Goal: Task Accomplishment & Management: Use online tool/utility

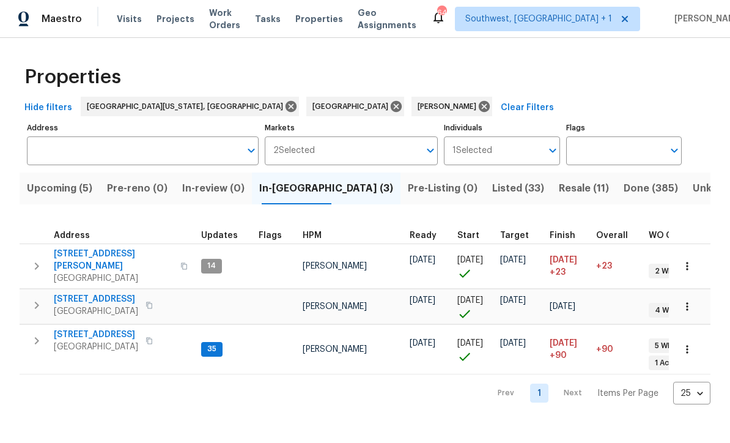
click at [51, 179] on button "Upcoming (5)" at bounding box center [60, 189] width 80 height 32
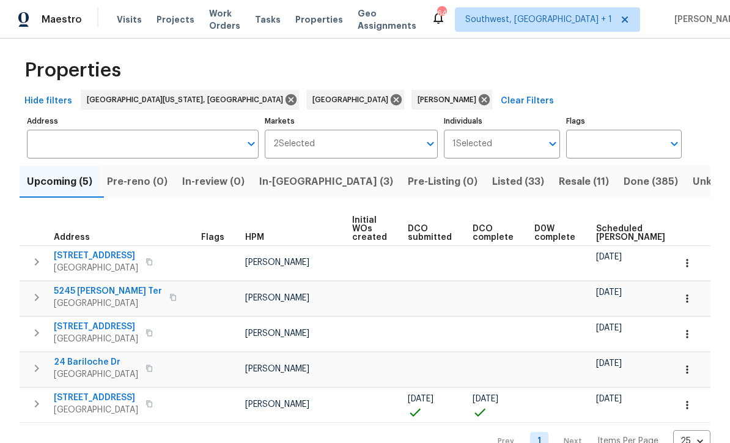
scroll to position [7, 0]
click at [689, 412] on icon "button" at bounding box center [687, 405] width 12 height 12
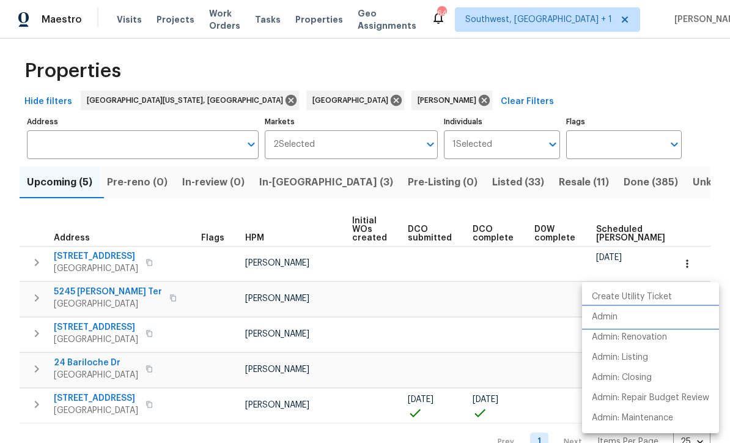
click at [615, 316] on p "Admin" at bounding box center [605, 317] width 26 height 13
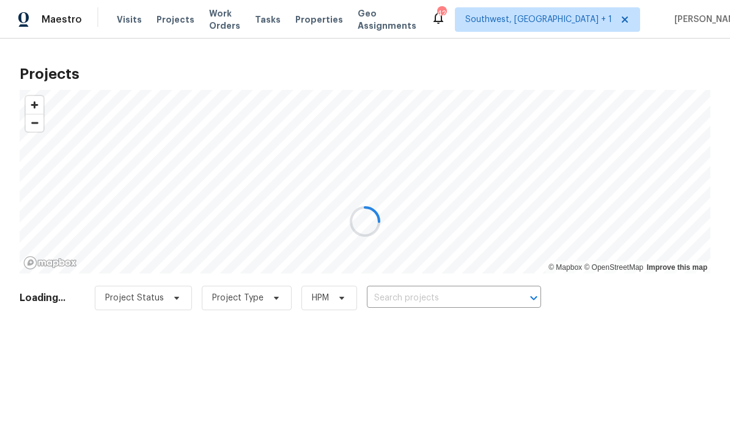
click at [448, 304] on div at bounding box center [365, 221] width 730 height 443
click at [447, 295] on div at bounding box center [365, 221] width 730 height 443
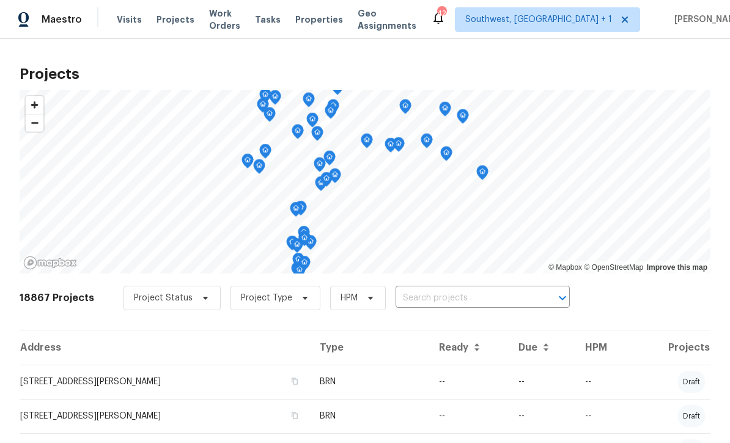
click at [440, 304] on input "text" at bounding box center [466, 298] width 140 height 19
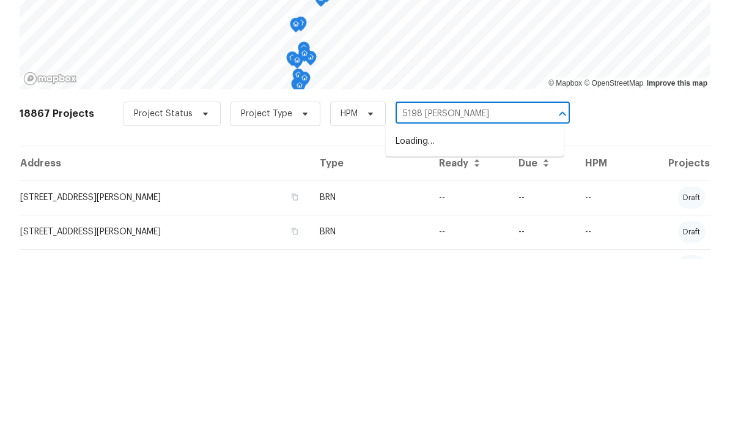
type input "5198 moelle"
click at [469, 316] on li "[STREET_ADDRESS][PERSON_NAME]" at bounding box center [475, 326] width 178 height 20
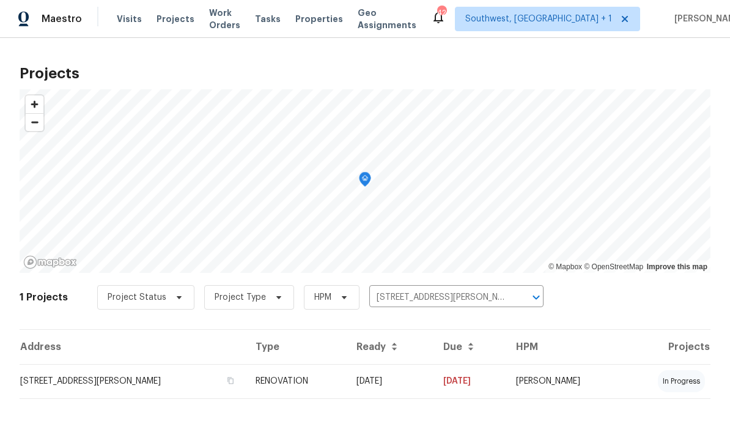
click at [430, 389] on td "[DATE]" at bounding box center [390, 382] width 87 height 34
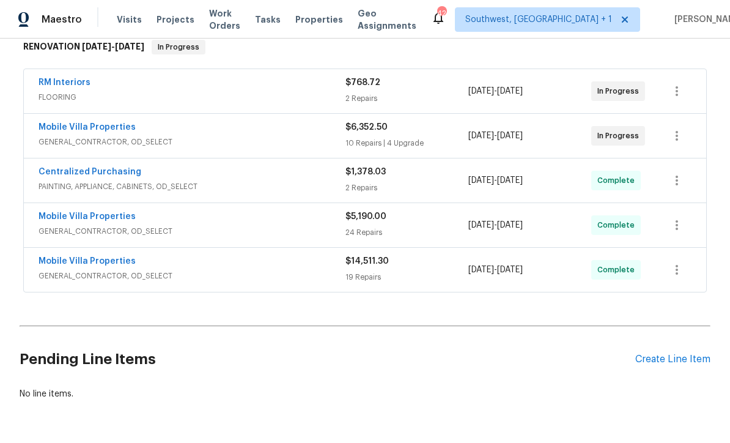
scroll to position [204, 0]
click at [54, 131] on link "Mobile Villa Properties" at bounding box center [87, 128] width 97 height 9
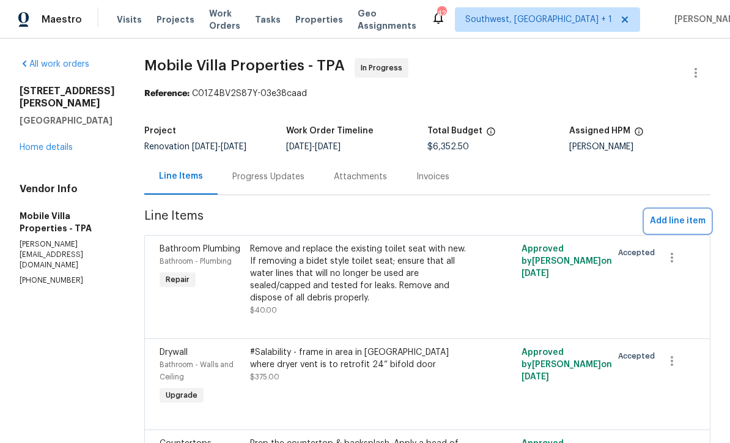
click at [686, 224] on span "Add line item" at bounding box center [678, 220] width 56 height 15
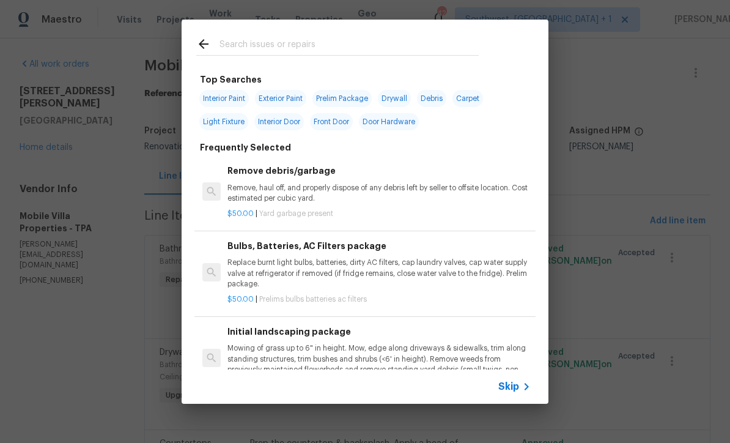
click at [514, 392] on span "Skip" at bounding box center [509, 387] width 21 height 12
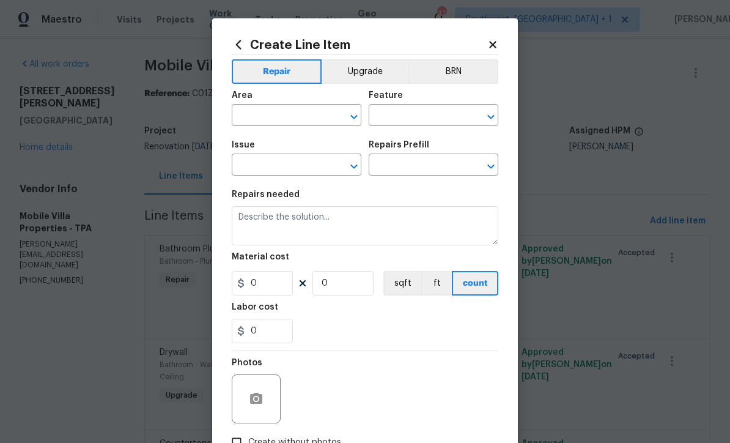
click at [247, 116] on input "text" at bounding box center [279, 116] width 95 height 19
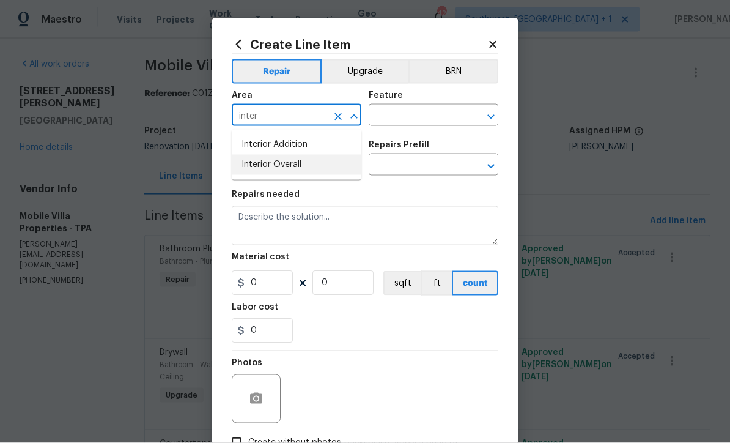
click at [300, 159] on li "Interior Overall" at bounding box center [297, 165] width 130 height 20
type input "Interior Overall"
click at [413, 115] on input "text" at bounding box center [416, 116] width 95 height 19
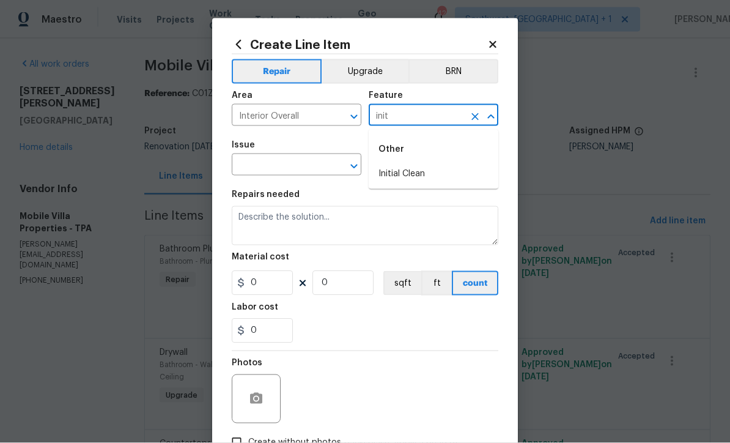
click at [417, 170] on li "Initial Clean" at bounding box center [434, 174] width 130 height 20
type input "Initial Clean"
click at [261, 168] on input "text" at bounding box center [279, 166] width 95 height 19
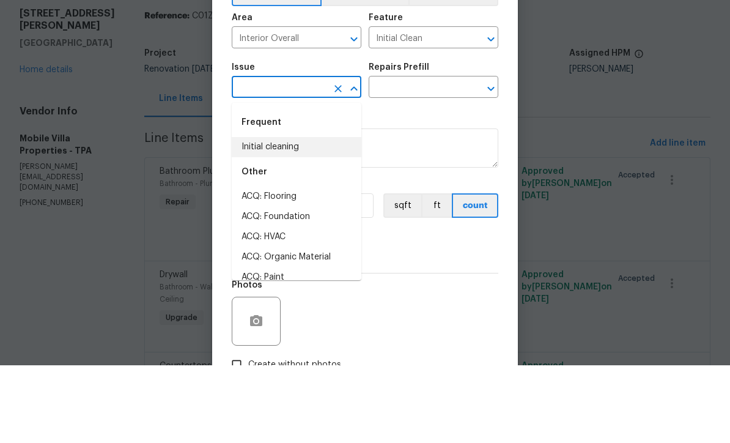
click at [250, 215] on li "Initial cleaning" at bounding box center [297, 225] width 130 height 20
type input "Initial cleaning"
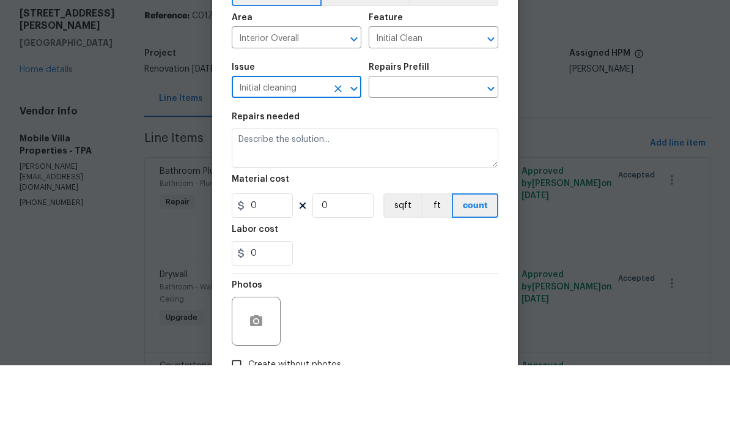
click at [444, 157] on input "text" at bounding box center [416, 166] width 95 height 19
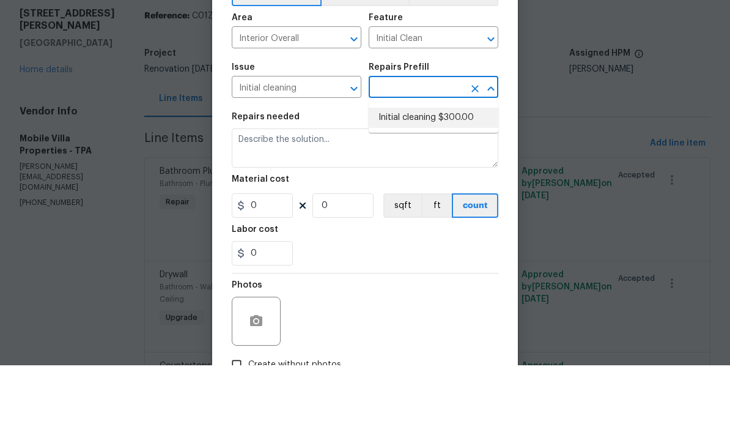
click at [448, 185] on li "Initial cleaning $300.00" at bounding box center [434, 195] width 130 height 20
type input "Initial cleaning $300.00"
type input "Home Readiness Packages"
type textarea "1. Wipe down exterior doors and trim. 2. Clean out all exterior light fixtures …"
type input "1"
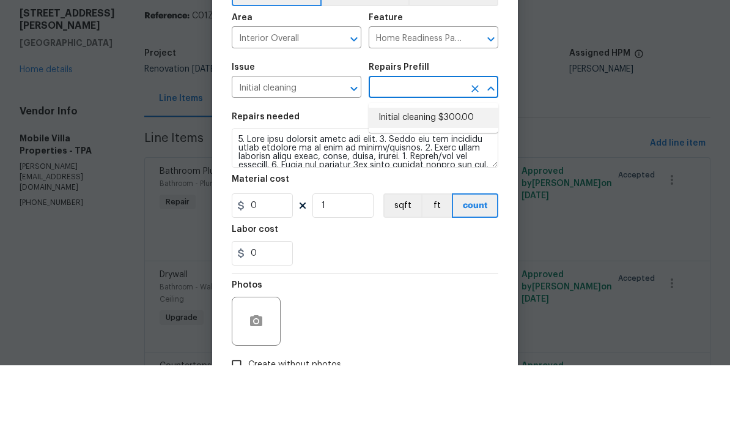
type input "Initial cleaning $300.00"
type input "300"
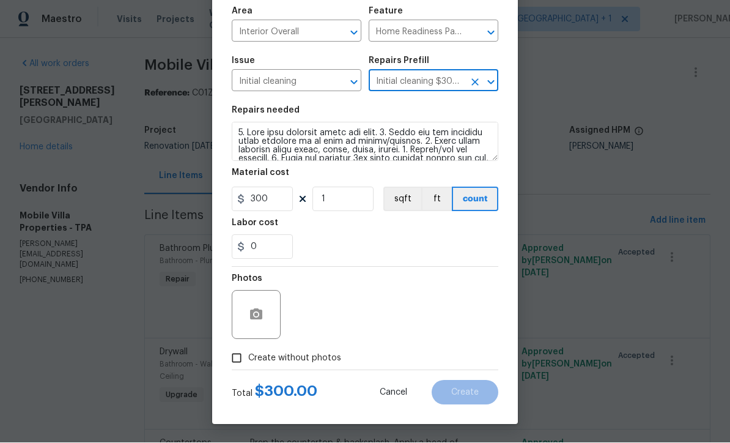
scroll to position [85, 0]
click at [235, 359] on input "Create without photos" at bounding box center [236, 358] width 23 height 23
checkbox input "true"
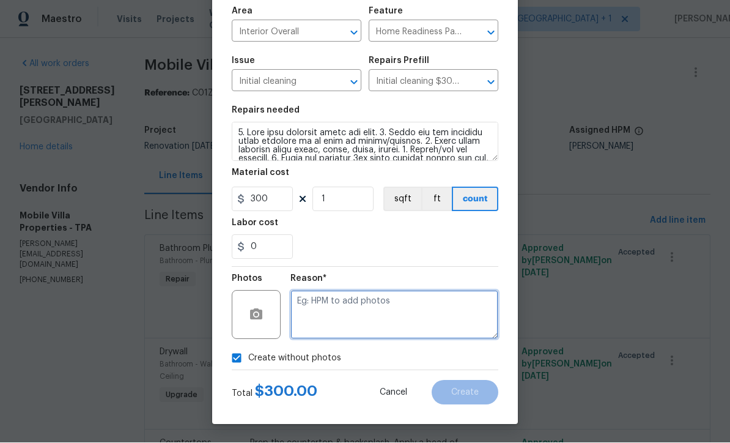
click at [422, 324] on textarea at bounding box center [395, 315] width 208 height 49
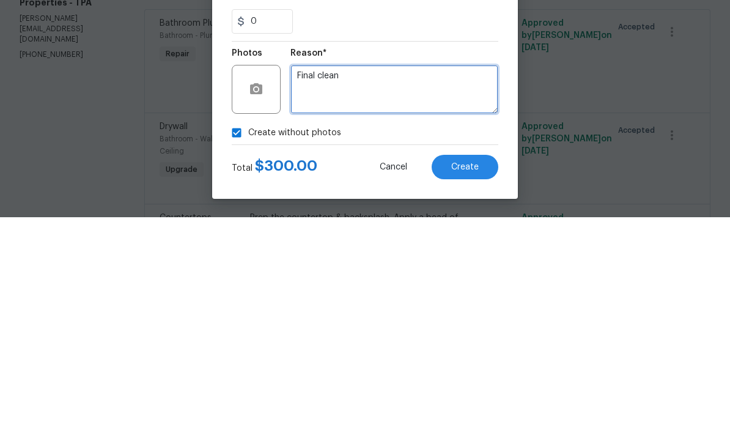
type textarea "Final clean"
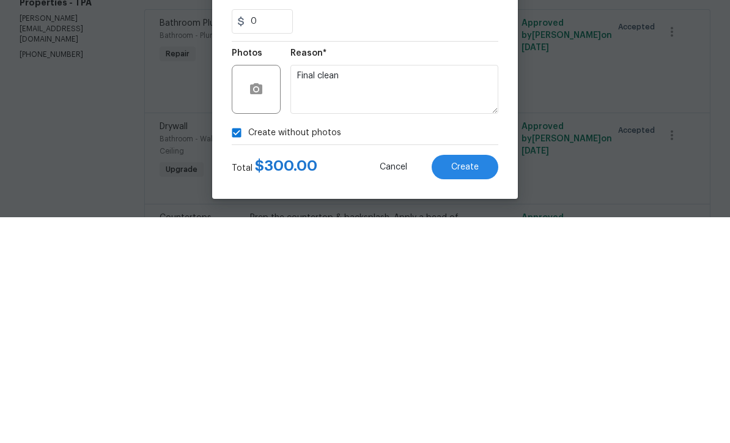
click at [478, 388] on span "Create" at bounding box center [465, 392] width 28 height 9
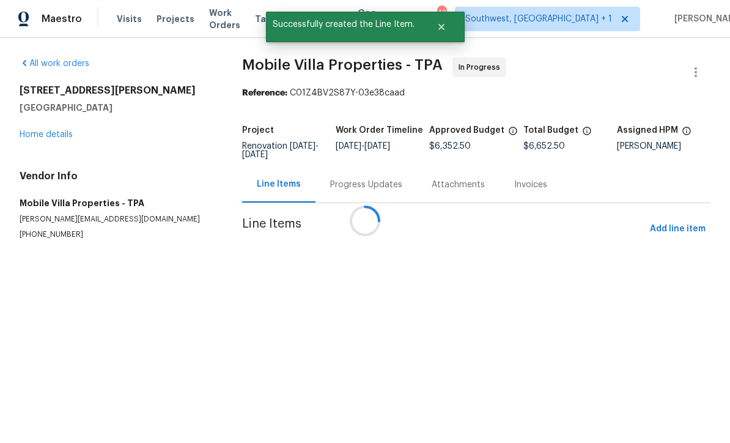
scroll to position [1, 0]
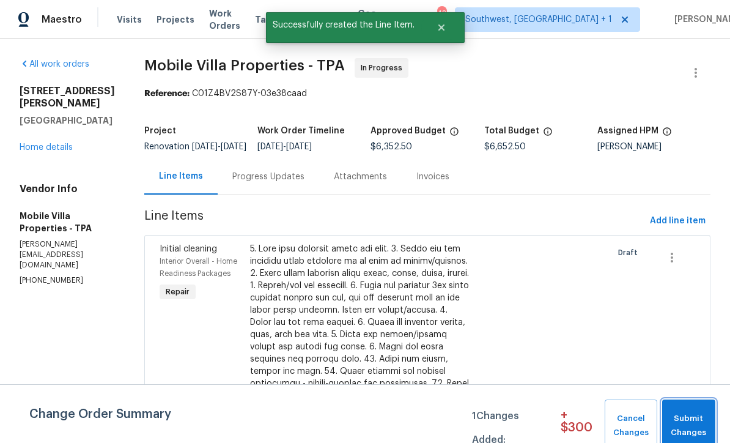
click at [692, 417] on span "Submit Changes" at bounding box center [689, 426] width 41 height 28
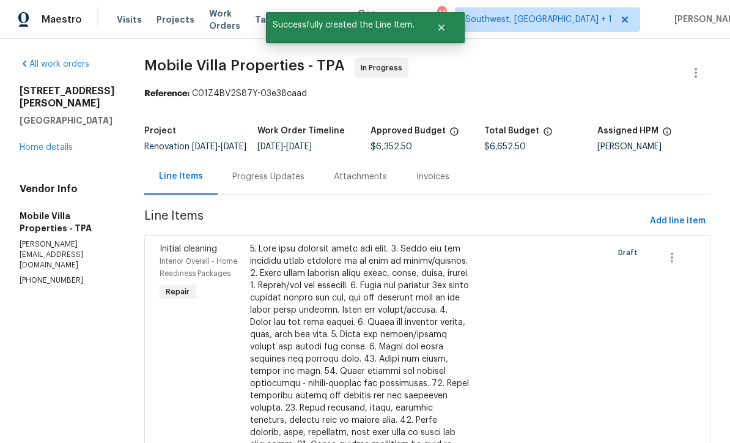
click at [29, 152] on link "Home details" at bounding box center [46, 147] width 53 height 9
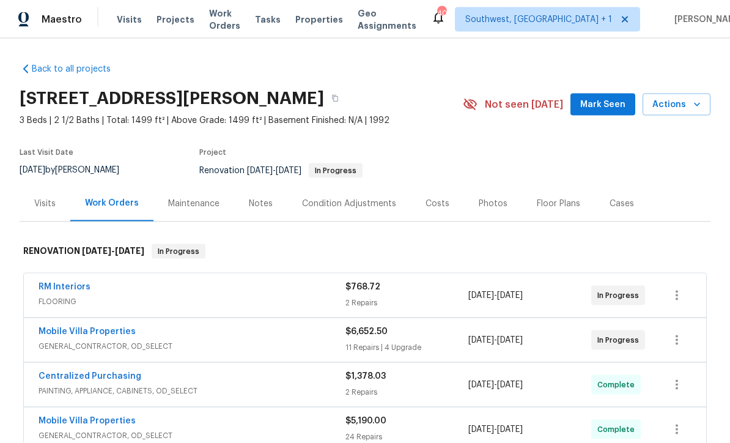
scroll to position [1, 0]
click at [168, 22] on span "Projects" at bounding box center [176, 19] width 38 height 12
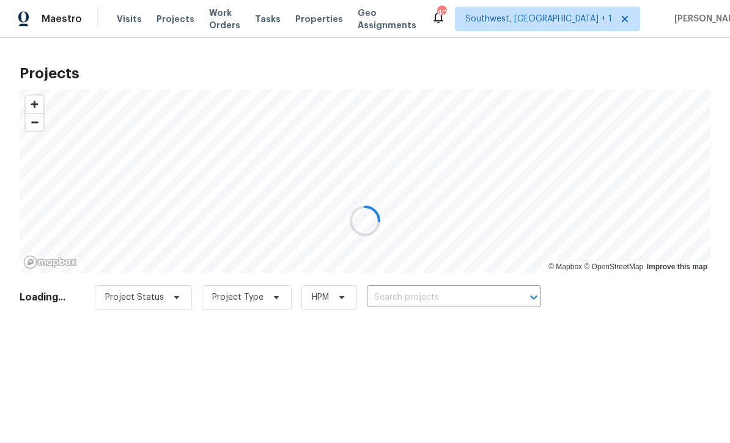
click at [429, 289] on div at bounding box center [365, 221] width 730 height 443
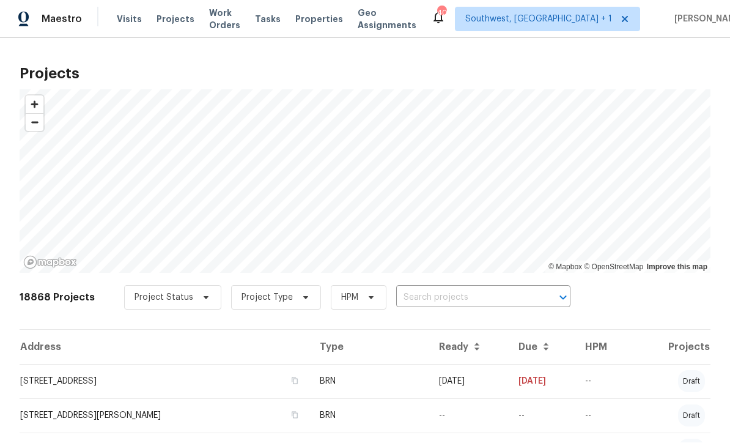
scroll to position [1, 0]
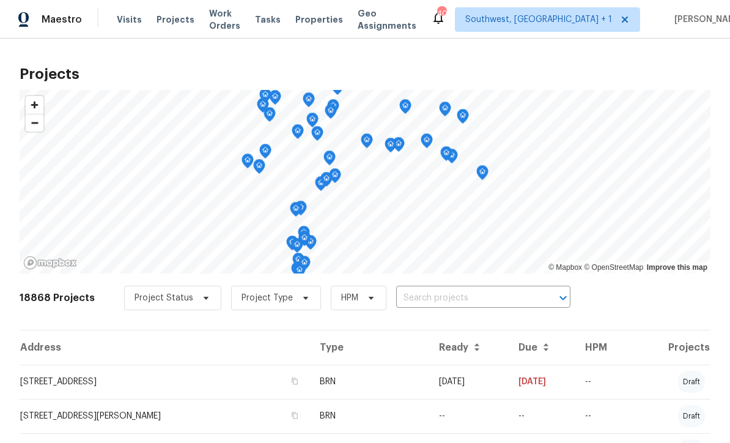
click at [433, 303] on input "text" at bounding box center [466, 298] width 140 height 19
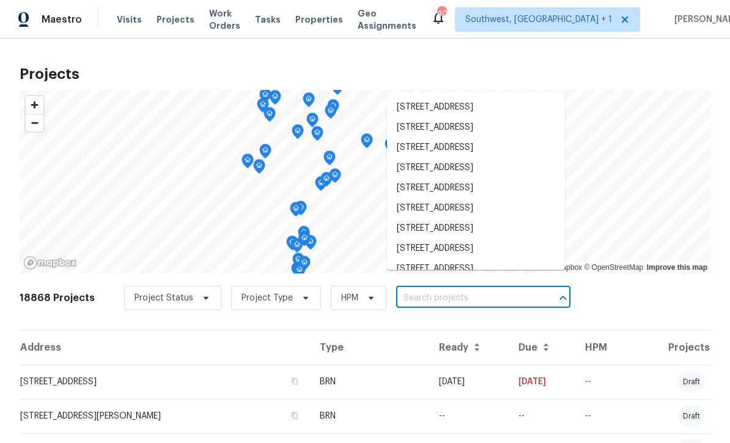
scroll to position [0, 0]
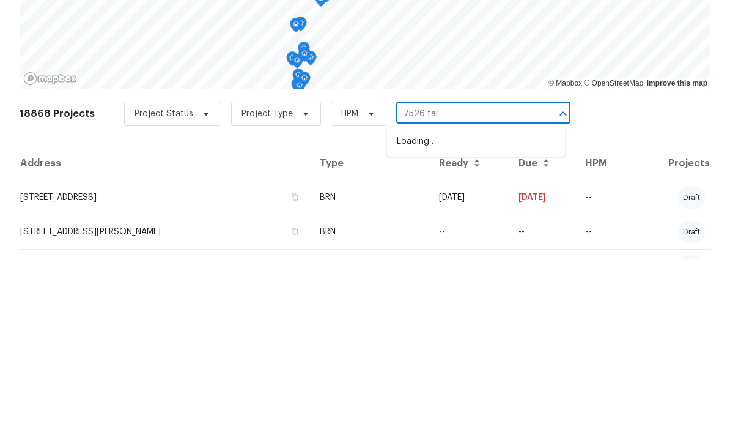
type input "7526 fair"
click at [475, 316] on li "7526 Fairlinks Ct, Sarasota, FL 34243" at bounding box center [476, 326] width 178 height 20
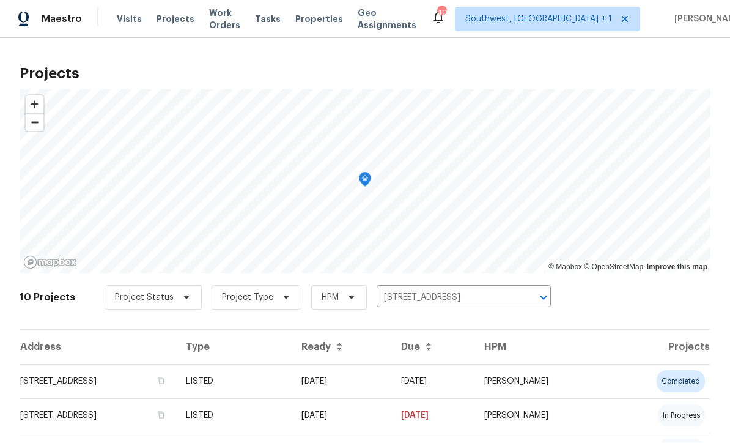
scroll to position [1, 0]
click at [392, 384] on td "08/18/25" at bounding box center [342, 382] width 100 height 34
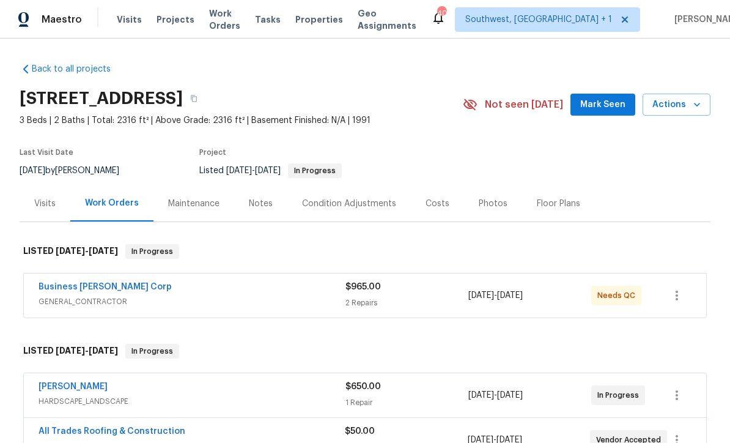
click at [254, 209] on div "Notes" at bounding box center [261, 204] width 24 height 12
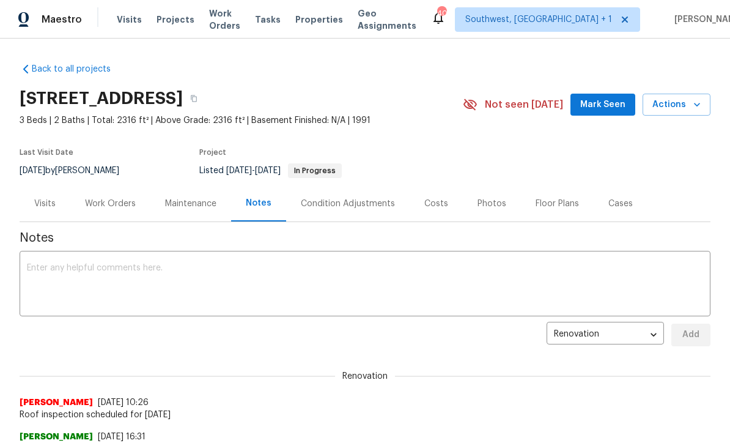
click at [420, 264] on textarea at bounding box center [365, 285] width 677 height 43
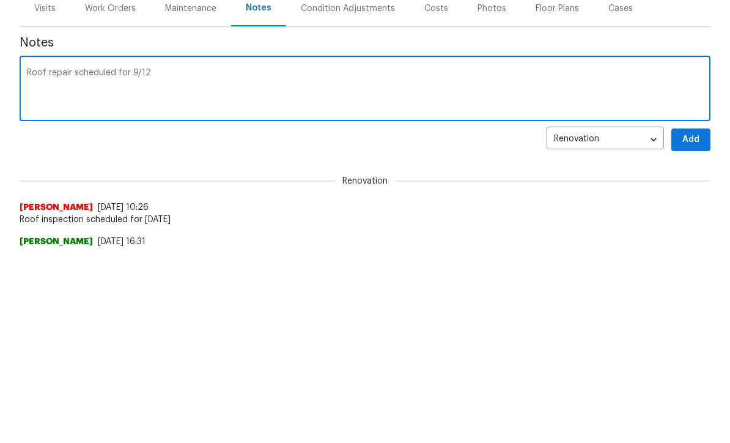
type textarea "Roof repair scheduled for 9/12"
click at [697, 327] on span "Add" at bounding box center [691, 334] width 20 height 15
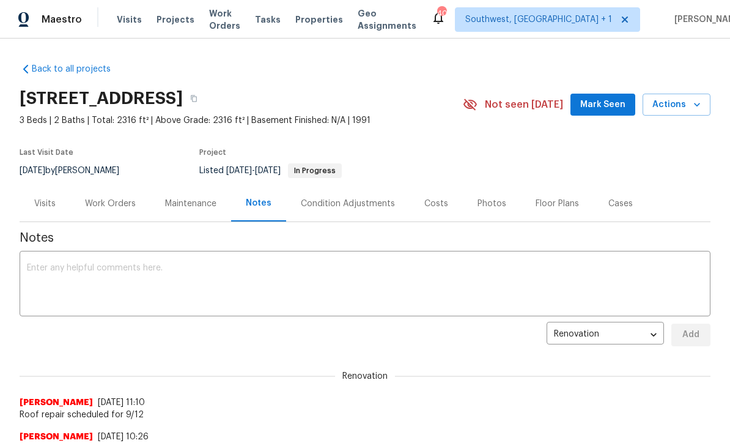
click at [130, 24] on span "Visits" at bounding box center [129, 19] width 25 height 12
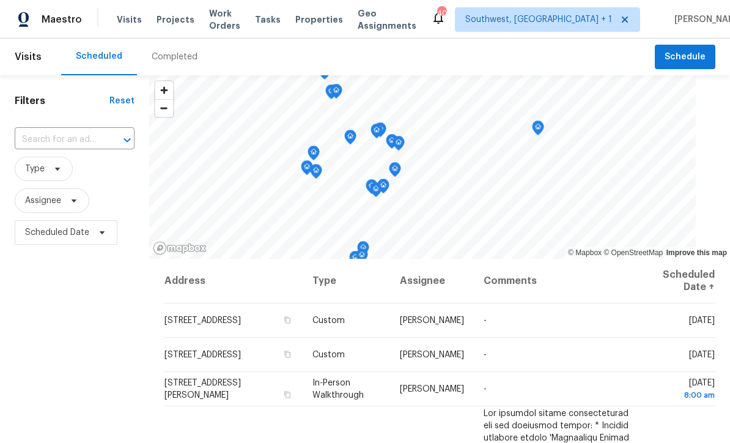
click at [42, 136] on input "text" at bounding box center [58, 139] width 86 height 19
type input "851 pl"
click at [35, 168] on li "851 Placid Lake Dr, Osprey, FL 34229" at bounding box center [75, 168] width 121 height 20
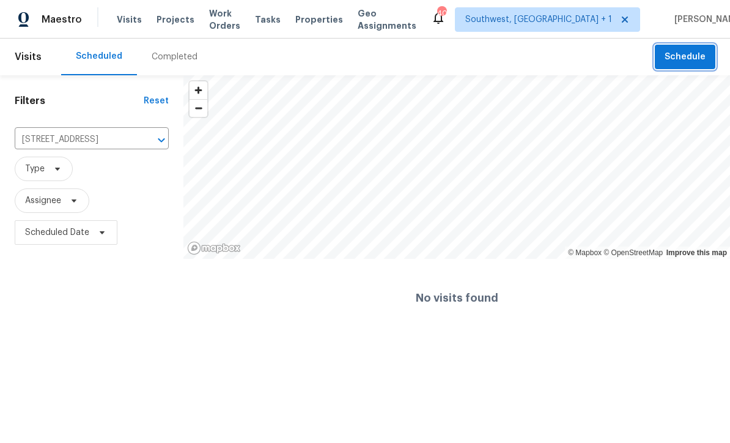
click at [690, 64] on span "Schedule" at bounding box center [685, 57] width 41 height 15
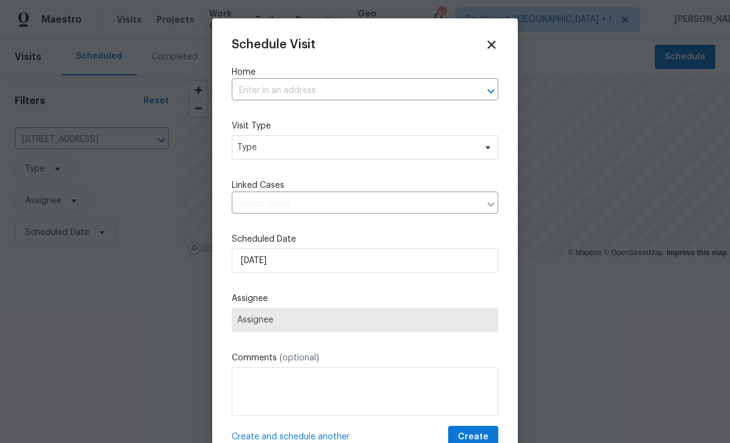
click at [395, 83] on input "text" at bounding box center [348, 90] width 232 height 19
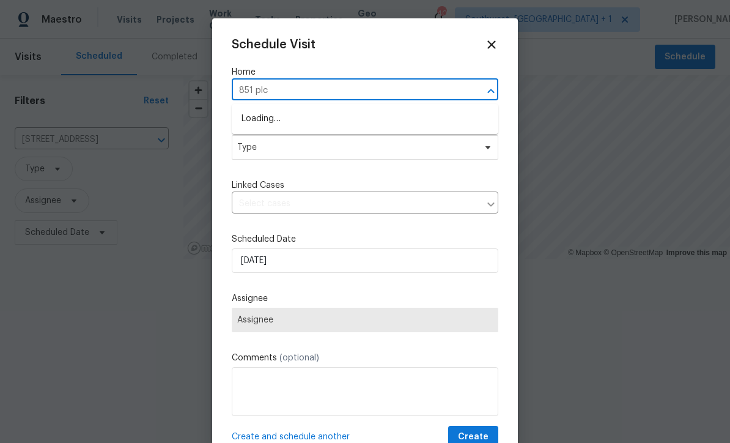
type input "851 pl"
click at [265, 123] on li "851 Placid Lake Dr, Osprey, FL 34229" at bounding box center [365, 119] width 267 height 20
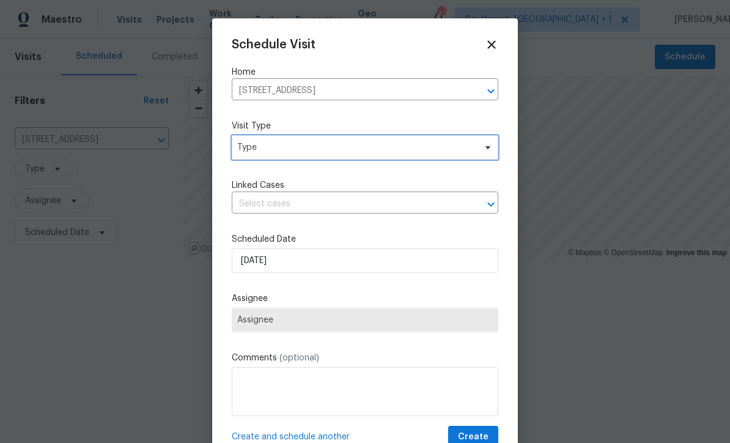
click at [406, 143] on span "Type" at bounding box center [356, 147] width 238 height 12
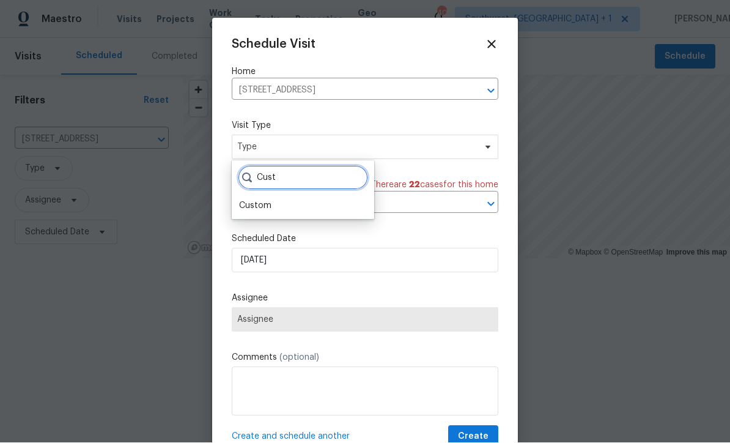
type input "Cust"
click at [250, 209] on div "Custom" at bounding box center [255, 206] width 32 height 12
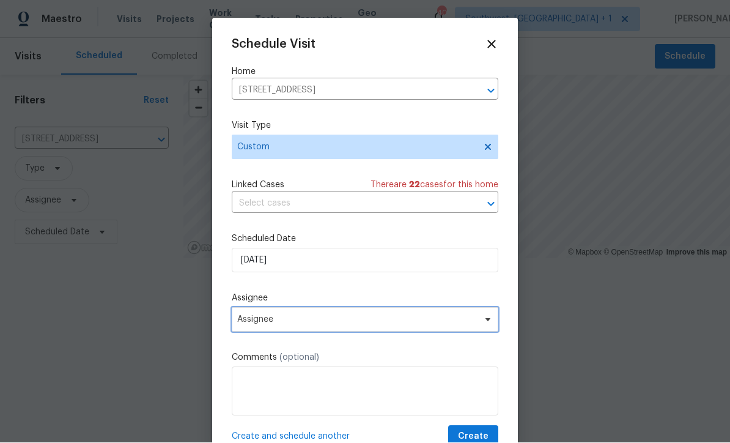
click at [355, 325] on span "Assignee" at bounding box center [357, 320] width 240 height 10
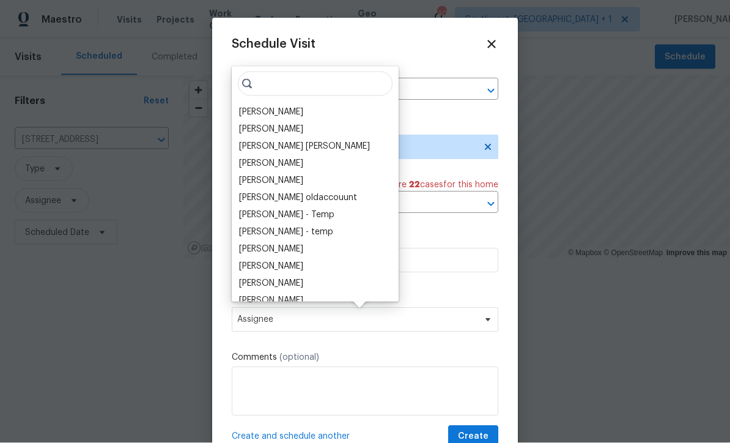
click at [260, 113] on div "[PERSON_NAME]" at bounding box center [271, 112] width 64 height 12
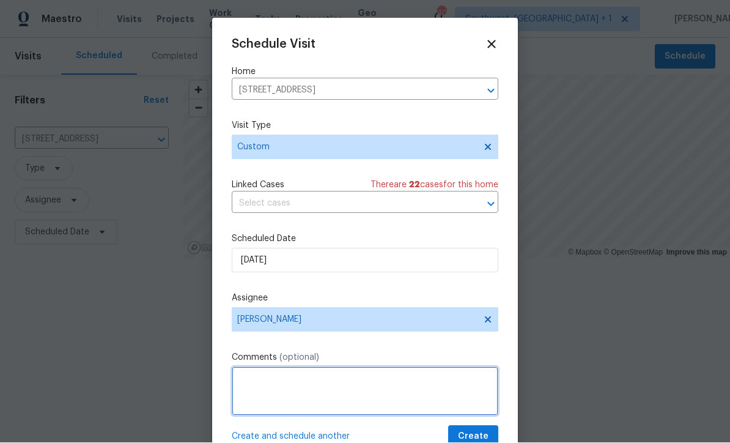
click at [371, 374] on textarea at bounding box center [365, 391] width 267 height 49
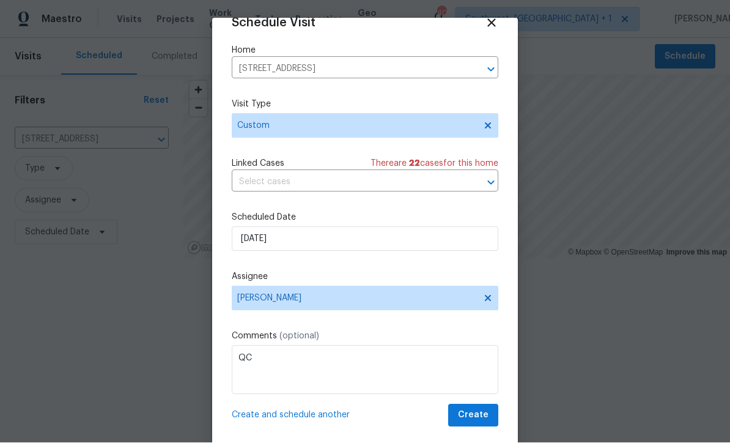
scroll to position [24, 0]
type textarea "QC"
click at [477, 420] on span "Create" at bounding box center [473, 415] width 31 height 15
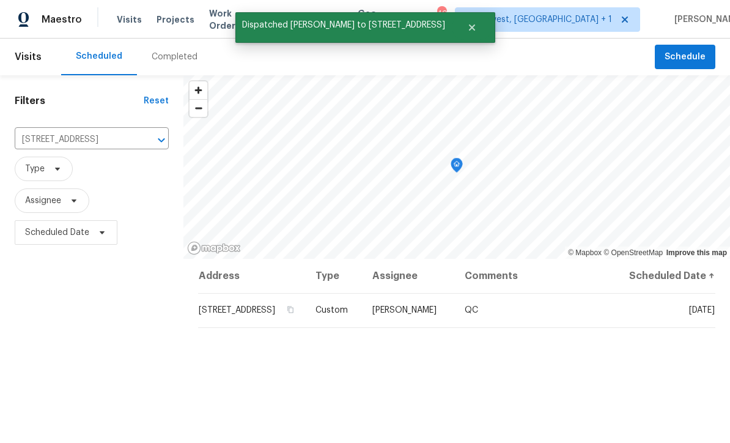
click at [42, 139] on input "851 Placid Lake Dr, Osprey, FL 34229" at bounding box center [75, 139] width 120 height 19
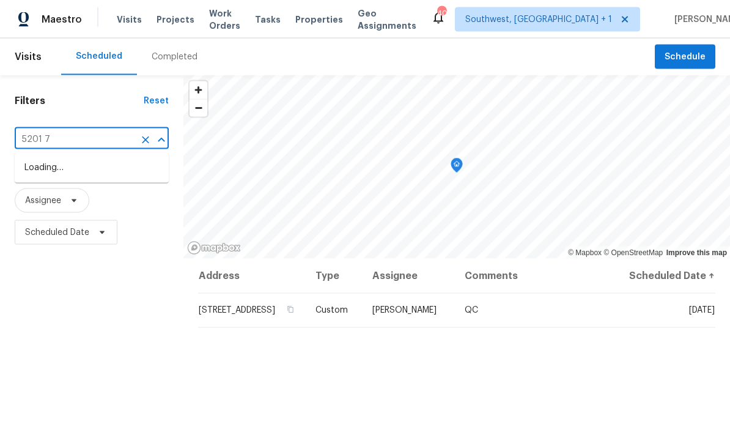
type input "5201 72"
click at [43, 172] on li "5201 72nd Way N, Saint Petersburg, FL 33709" at bounding box center [92, 168] width 154 height 20
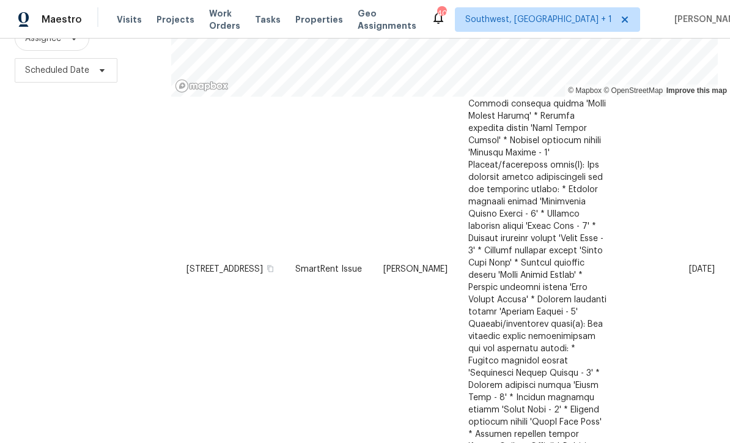
scroll to position [388, 0]
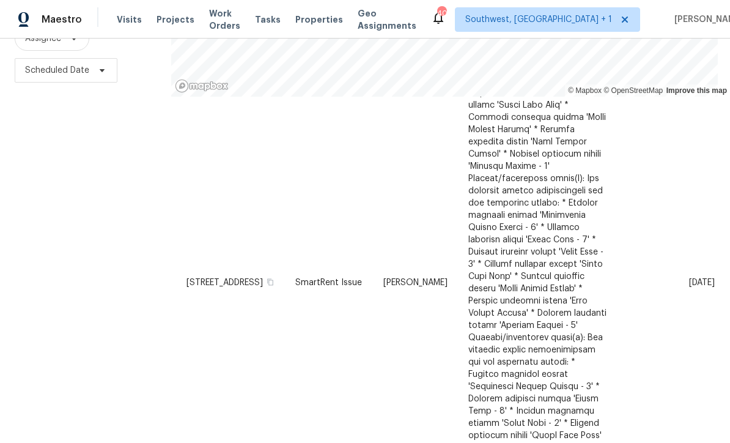
click at [0, 0] on icon at bounding box center [0, 0] width 0 height 0
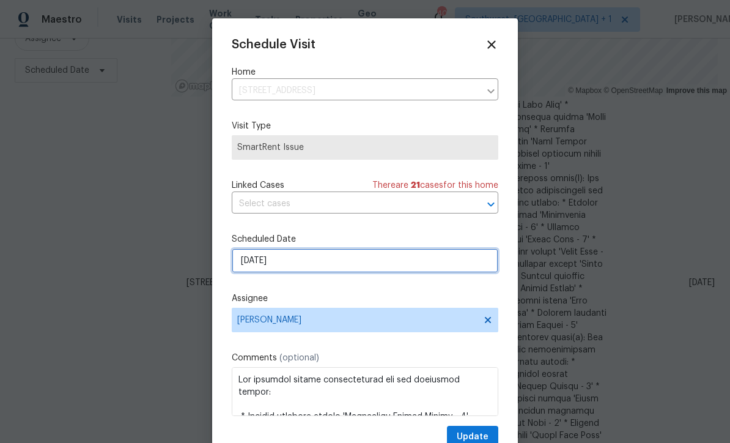
click at [366, 262] on input "9/9/2025" at bounding box center [365, 260] width 267 height 24
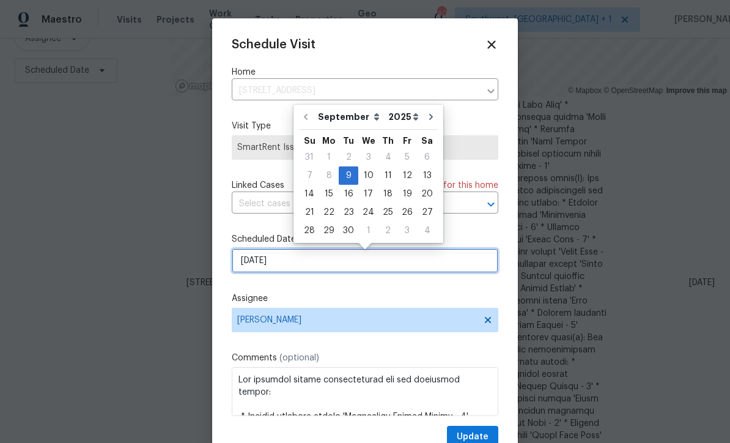
scroll to position [0, 0]
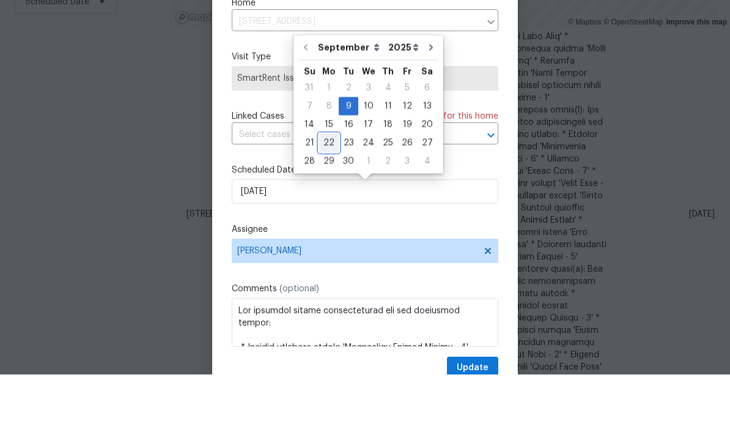
click at [327, 203] on div "22" at bounding box center [329, 211] width 20 height 17
type input "9/22/2025"
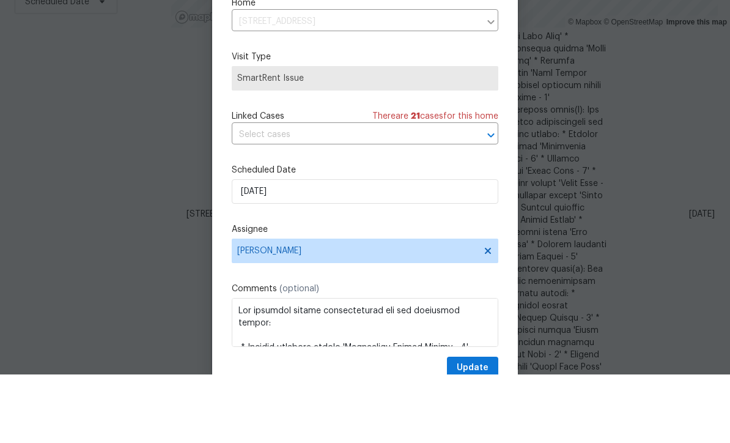
scroll to position [40, 0]
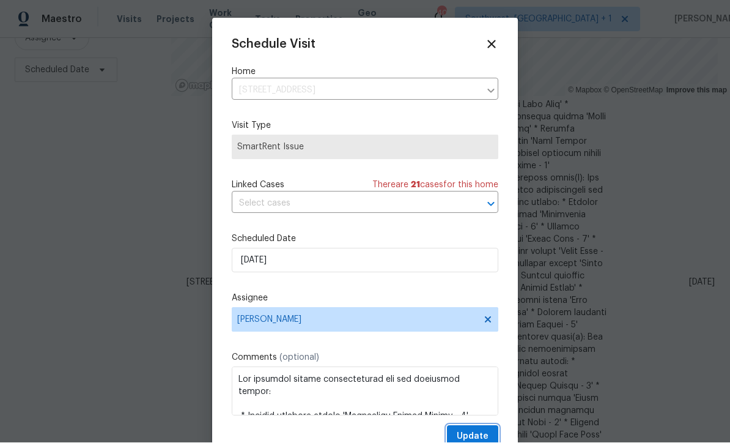
click at [488, 437] on span "Update" at bounding box center [473, 436] width 32 height 15
